Goal: Task Accomplishment & Management: Complete application form

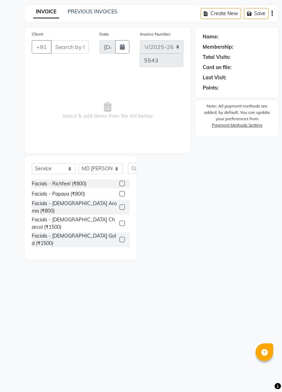
select select "4608"
select select "service"
select select "60336"
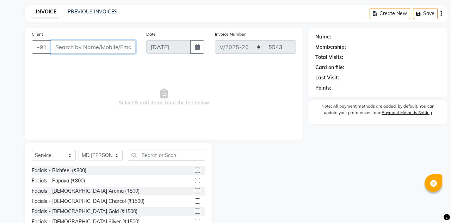
click at [114, 49] on input "Client" at bounding box center [93, 46] width 85 height 13
type input "789"
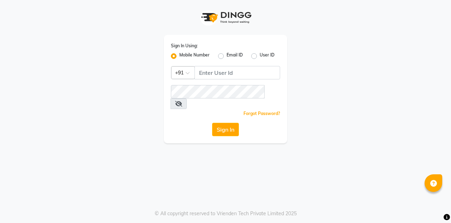
click at [217, 123] on button "Sign In" at bounding box center [225, 129] width 27 height 13
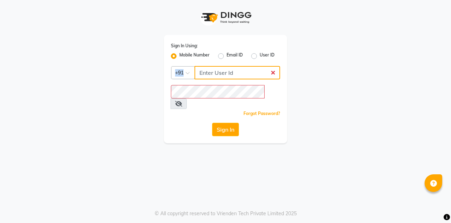
click at [229, 74] on input "Username" at bounding box center [238, 72] width 86 height 13
